Goal: Task Accomplishment & Management: Manage account settings

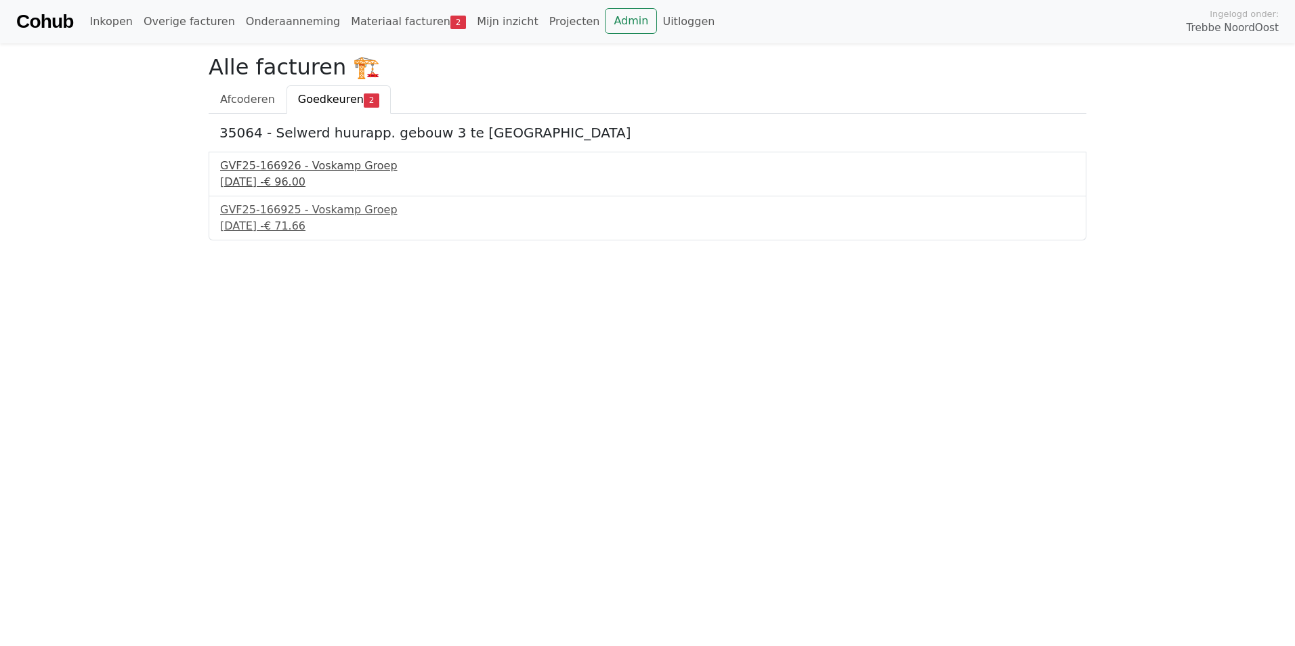
click at [257, 166] on div "GVF25-166926 - Voskamp Groep" at bounding box center [647, 166] width 855 height 16
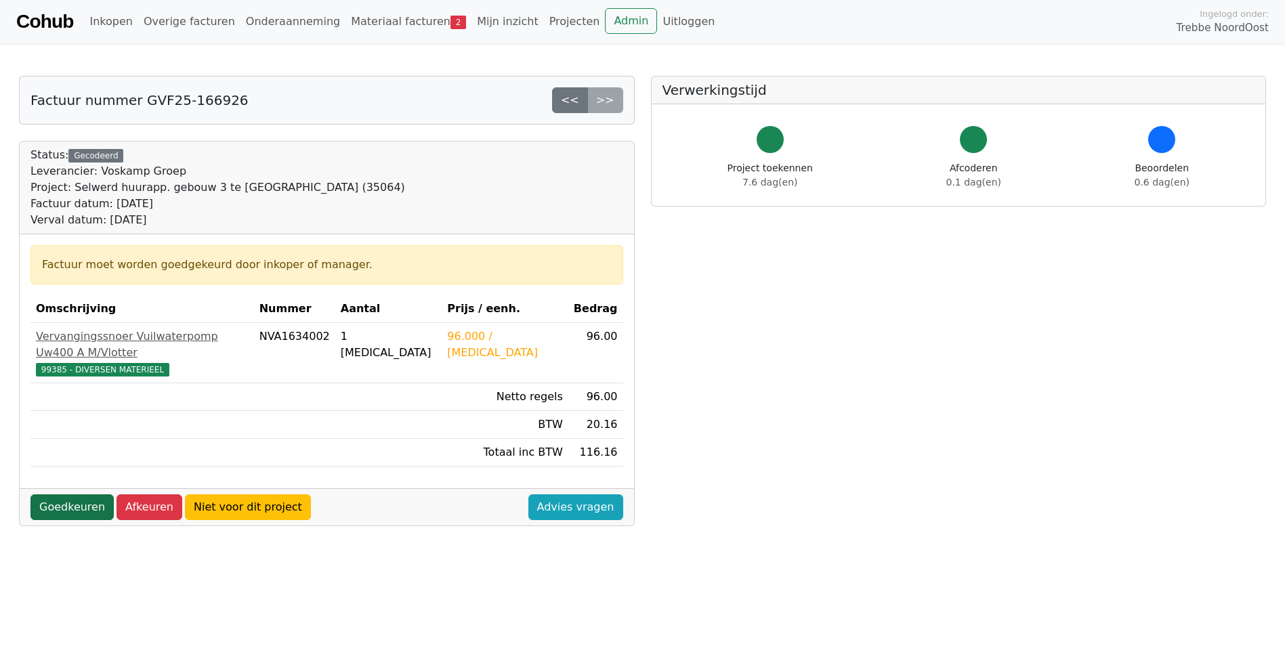
click at [70, 494] on link "Goedkeuren" at bounding box center [71, 507] width 83 height 26
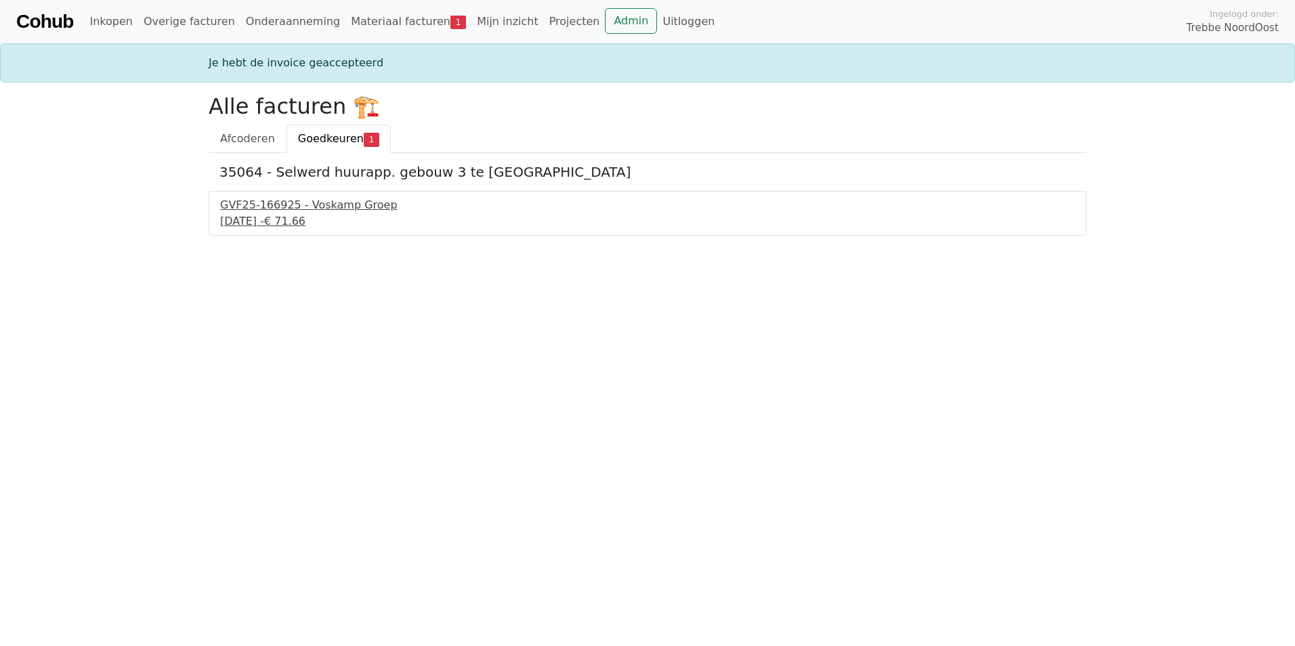
click at [257, 211] on div "GVF25-166925 - Voskamp Groep" at bounding box center [647, 205] width 855 height 16
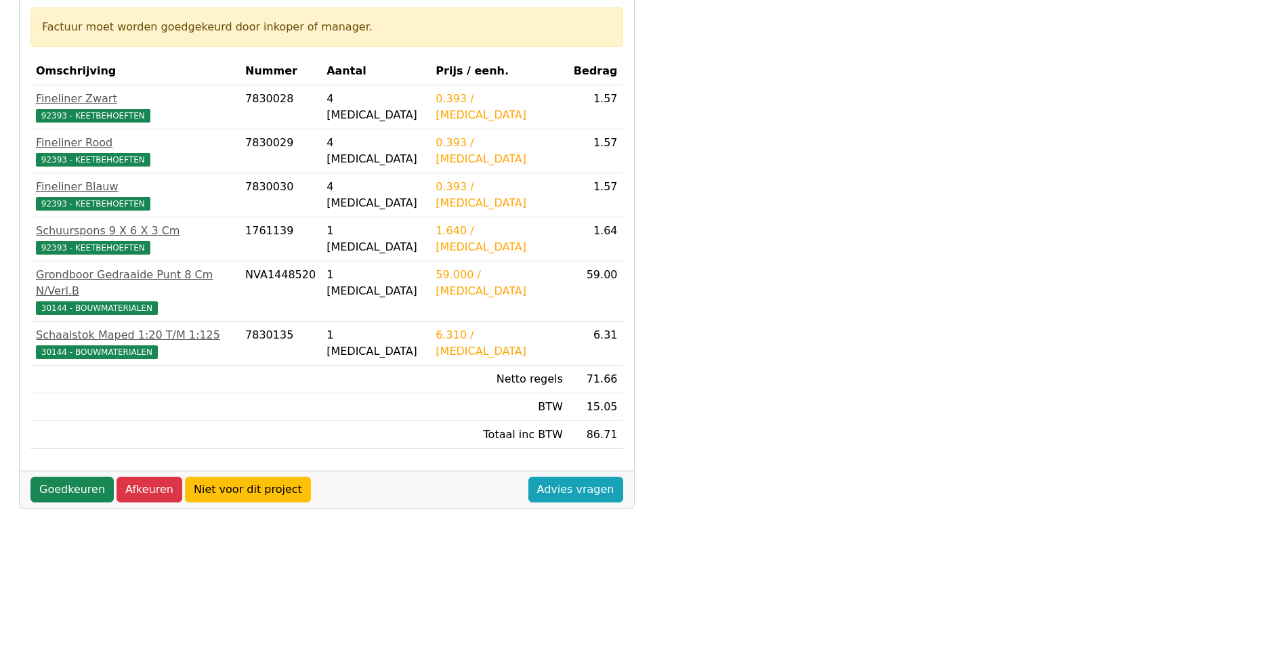
scroll to position [271, 0]
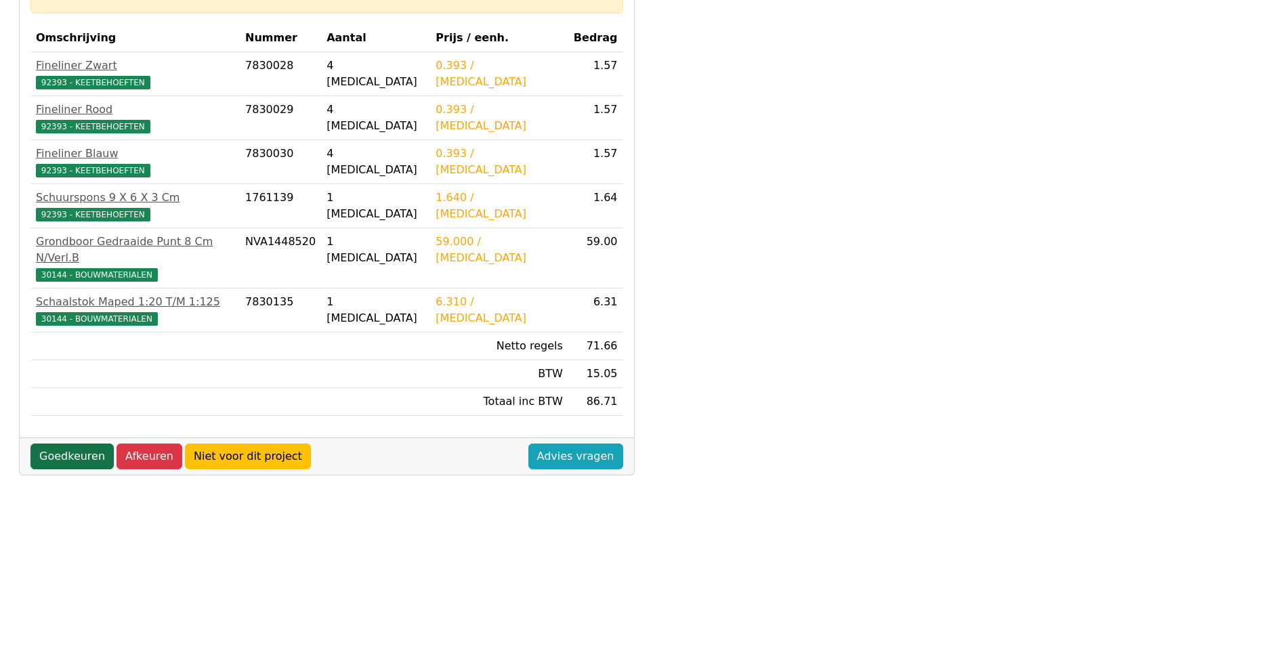
click at [57, 444] on link "Goedkeuren" at bounding box center [71, 457] width 83 height 26
